Goal: Task Accomplishment & Management: Complete application form

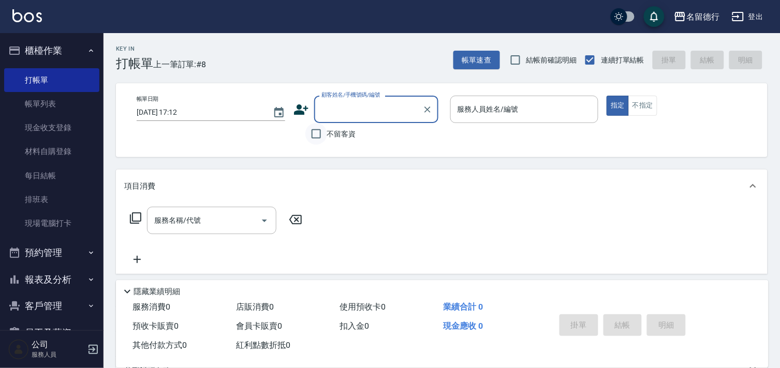
click at [314, 135] on input "不留客資" at bounding box center [316, 134] width 22 height 22
checkbox input "true"
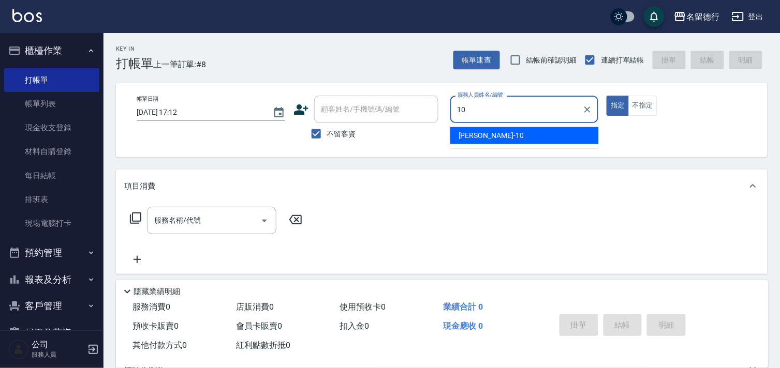
type input "婉如-10"
type button "true"
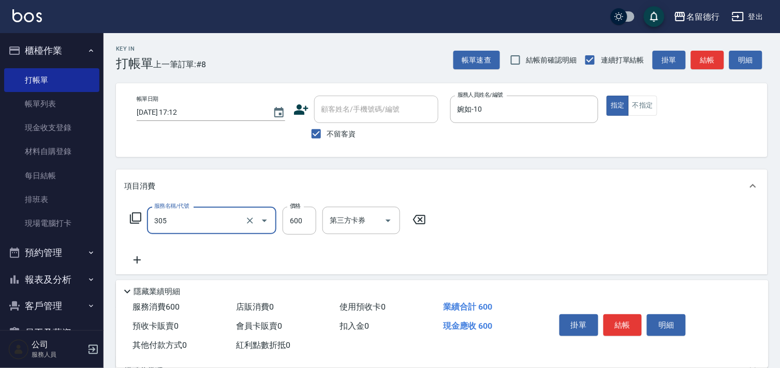
type input "剪髮(305)"
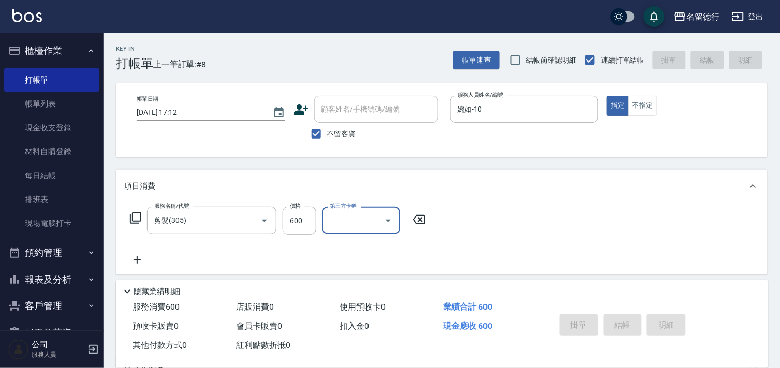
type input "[DATE] 18:16"
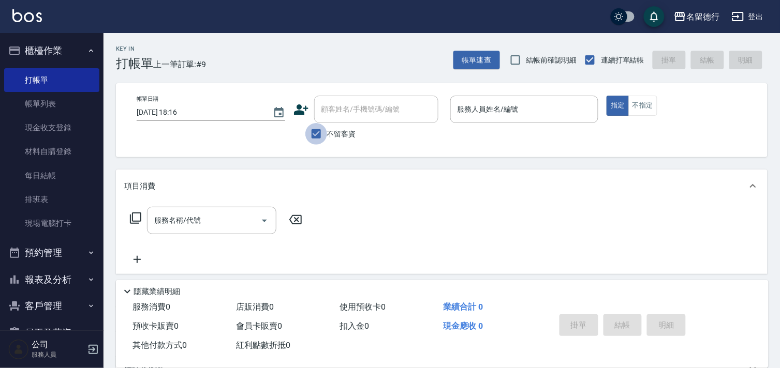
click at [314, 130] on input "不留客資" at bounding box center [316, 134] width 22 height 22
checkbox input "false"
click at [340, 110] on div "顧客姓名/手機號碼/編號 顧客姓名/手機號碼/編號" at bounding box center [376, 109] width 124 height 27
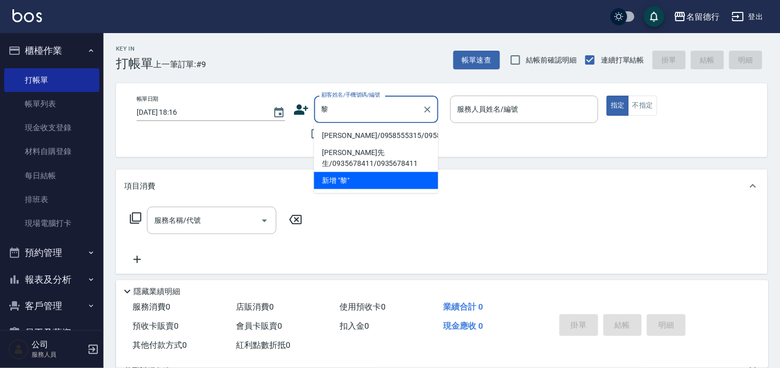
click at [343, 144] on li "[PERSON_NAME]/0958555315/0958555315" at bounding box center [376, 135] width 124 height 17
type input "[PERSON_NAME]/0958555315/0958555315"
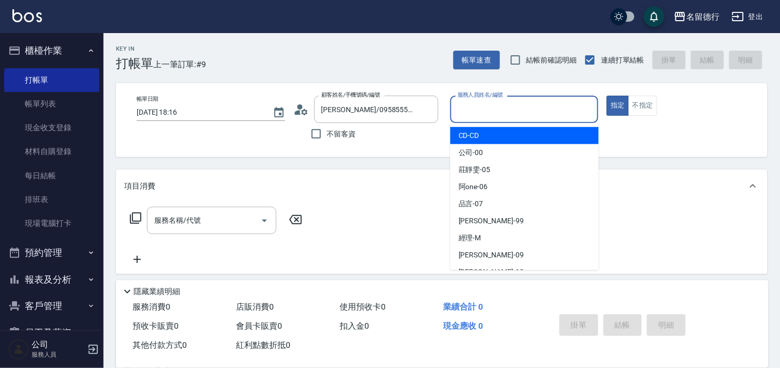
click at [463, 106] on input "服務人員姓名/編號" at bounding box center [524, 109] width 139 height 18
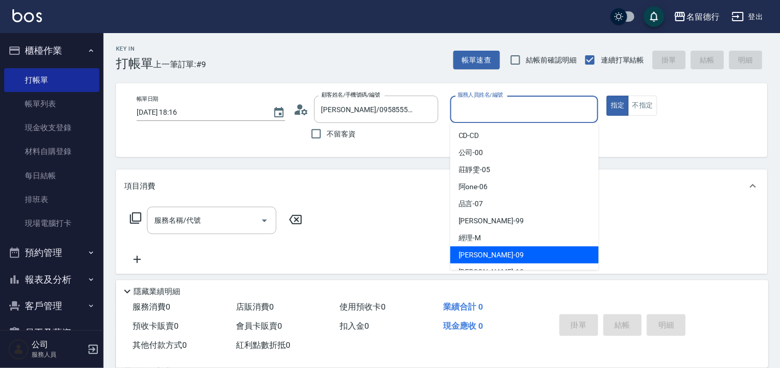
click at [475, 250] on span "[PERSON_NAME] -09" at bounding box center [490, 255] width 65 height 11
type input "[PERSON_NAME]-09"
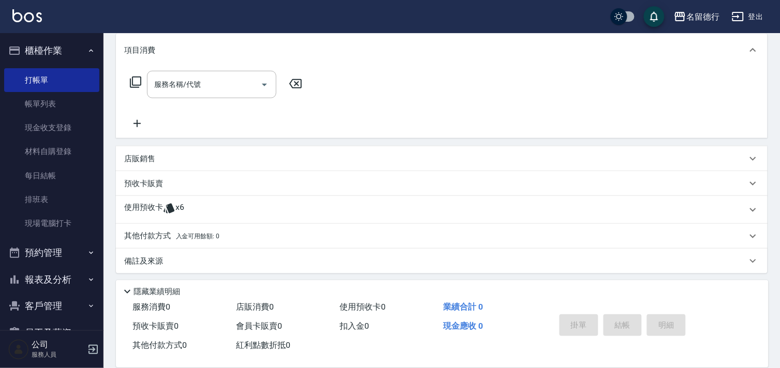
scroll to position [139, 0]
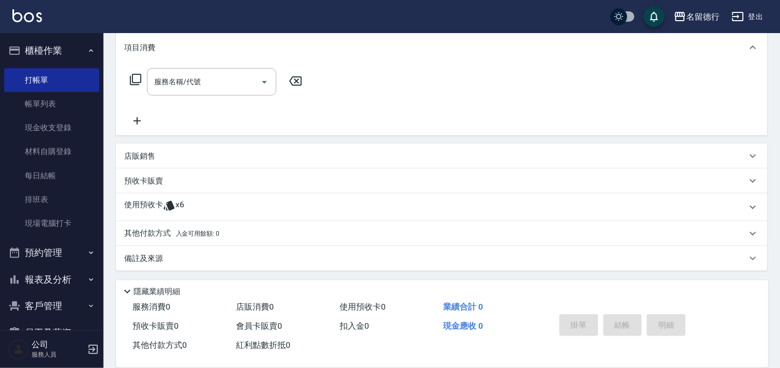
click at [151, 203] on p "使用預收卡" at bounding box center [143, 208] width 39 height 16
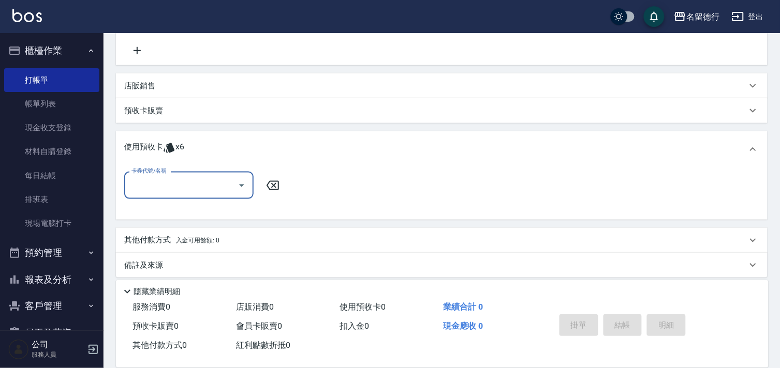
scroll to position [211, 0]
click at [172, 180] on input "卡券代號/名稱" at bounding box center [181, 184] width 105 height 18
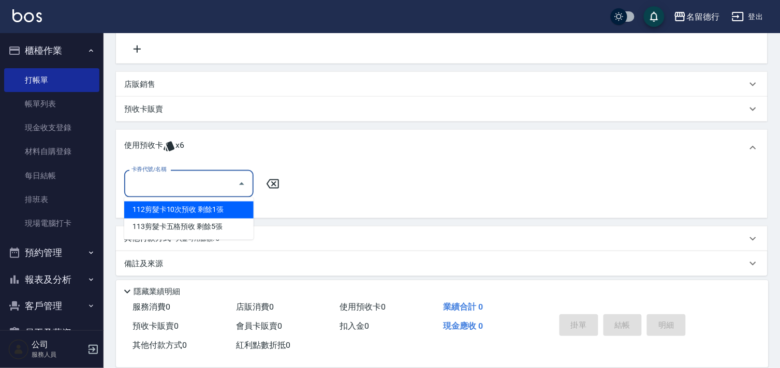
click at [184, 205] on div "112剪髮卡10次預收 剩餘1張" at bounding box center [188, 210] width 129 height 17
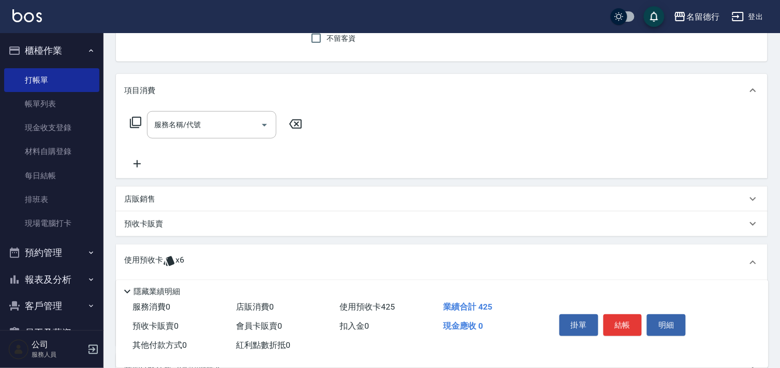
click at [216, 249] on div "使用預收卡 x6" at bounding box center [441, 263] width 651 height 36
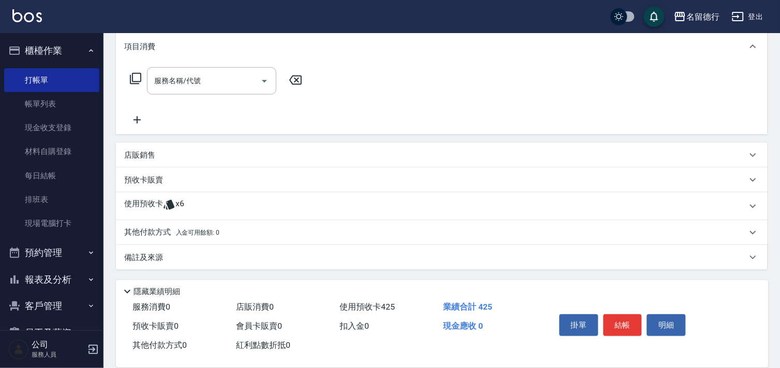
scroll to position [139, 0]
click at [151, 204] on p "使用預收卡" at bounding box center [143, 208] width 39 height 16
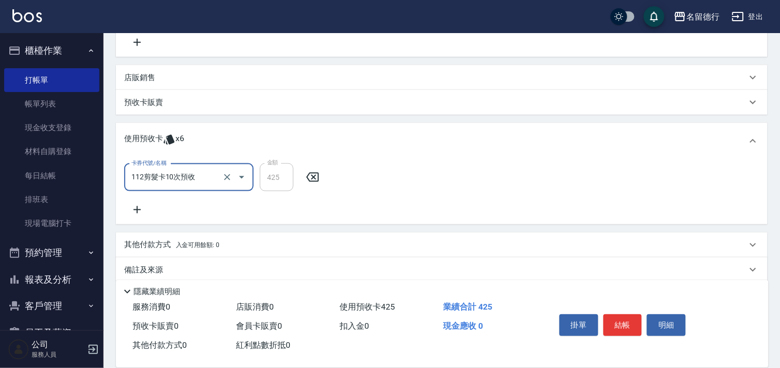
scroll to position [221, 0]
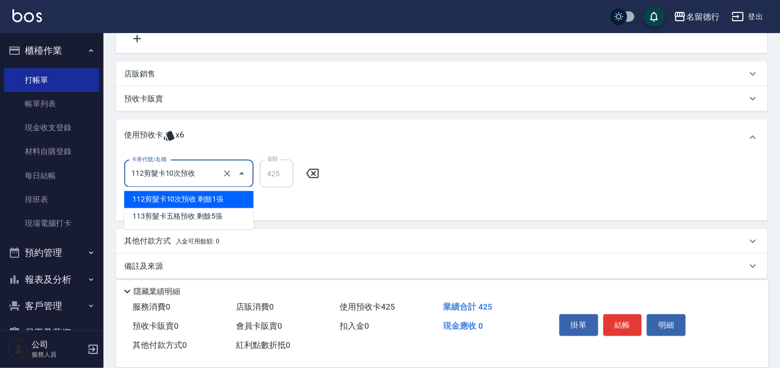
drag, startPoint x: 176, startPoint y: 168, endPoint x: 178, endPoint y: 177, distance: 8.9
click at [177, 168] on input "112剪髮卡10次預收" at bounding box center [174, 174] width 91 height 18
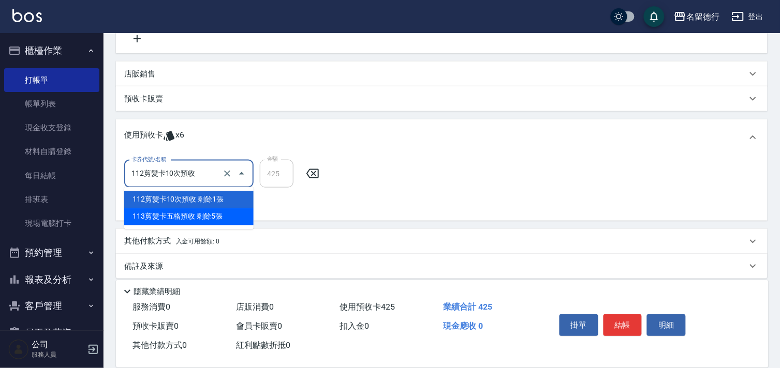
click at [183, 212] on div "113剪髮卡五格預收 剩餘5張" at bounding box center [188, 217] width 129 height 17
type input "113剪髮卡五格預收"
type input "468"
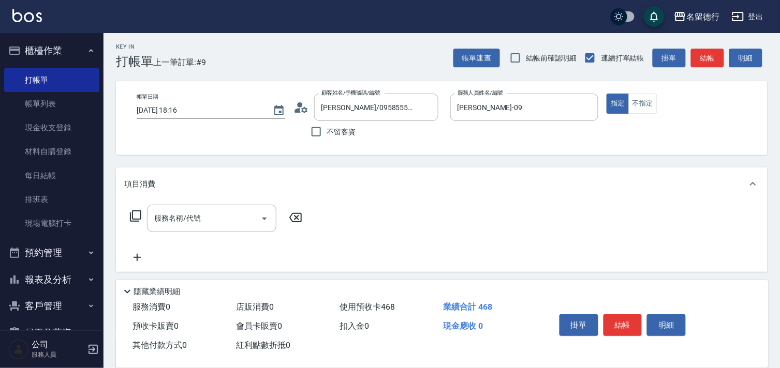
scroll to position [0, 0]
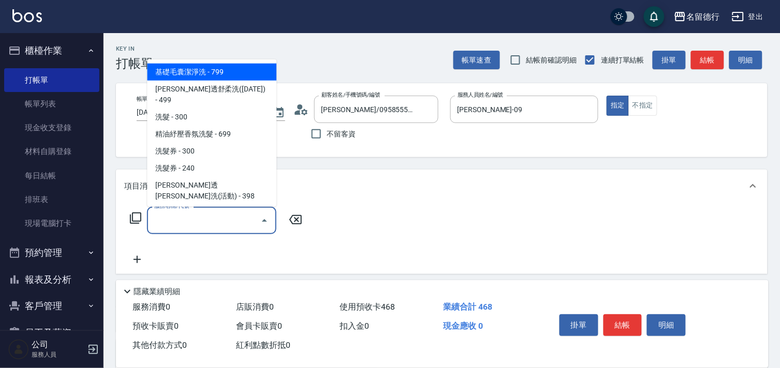
click at [182, 219] on div "服務名稱/代號 服務名稱/代號" at bounding box center [211, 220] width 129 height 27
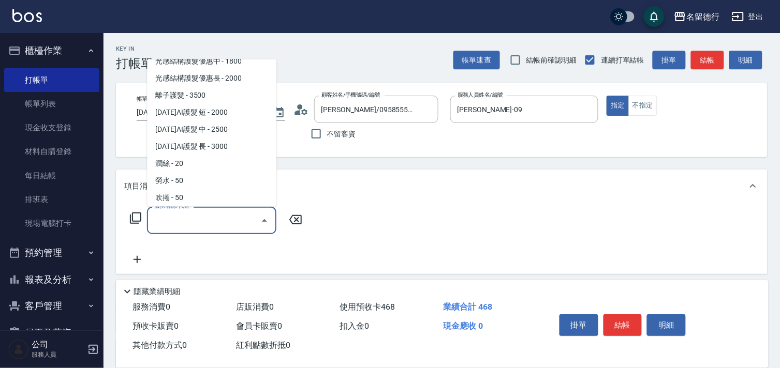
scroll to position [747, 0]
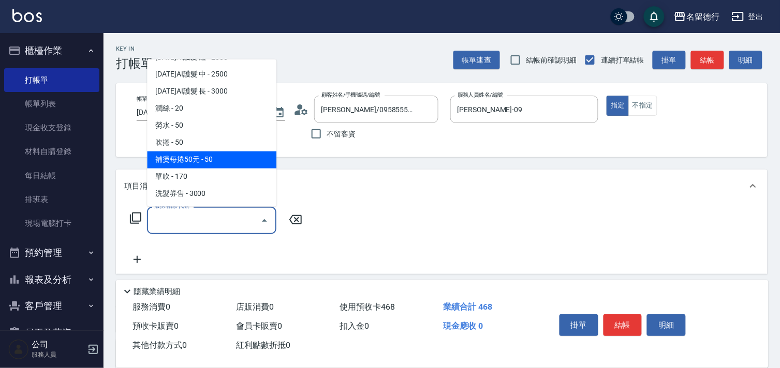
click at [178, 152] on span "補燙每捲50元 - 50" at bounding box center [211, 160] width 129 height 17
type input "補燙每捲50元(704)"
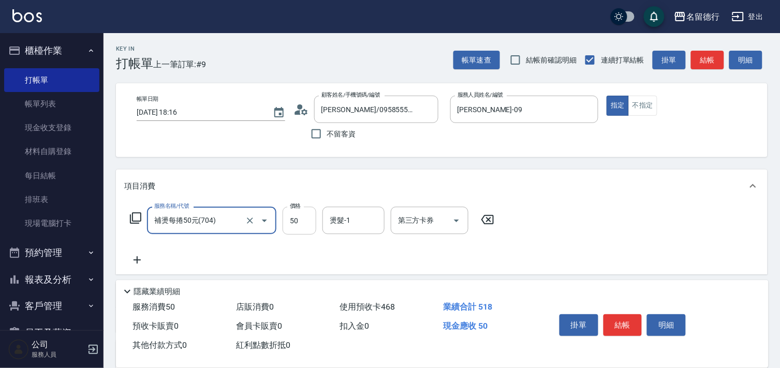
click at [301, 220] on input "50" at bounding box center [299, 221] width 34 height 28
type input "800"
click at [329, 221] on input "燙髮-1" at bounding box center [353, 221] width 53 height 18
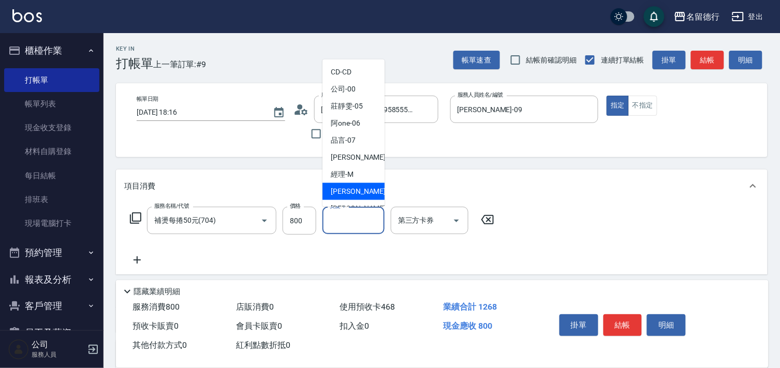
click at [330, 191] on div "[PERSON_NAME] -09" at bounding box center [353, 191] width 62 height 17
type input "[PERSON_NAME]-09"
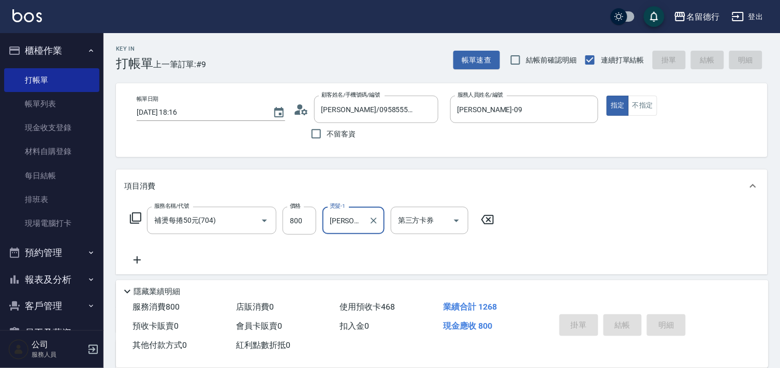
type input "[DATE] 18:45"
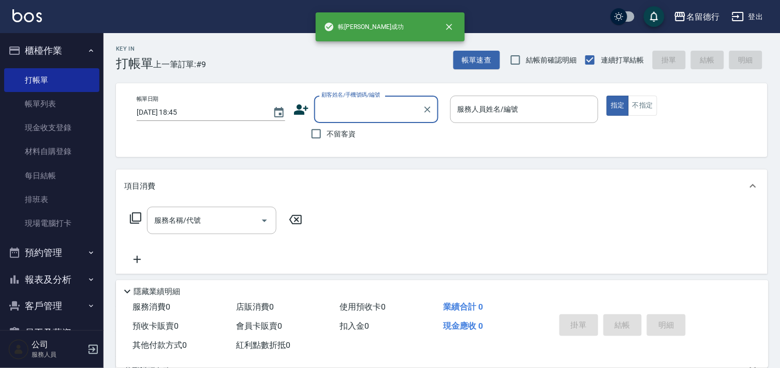
scroll to position [0, 0]
